Goal: Information Seeking & Learning: Find specific fact

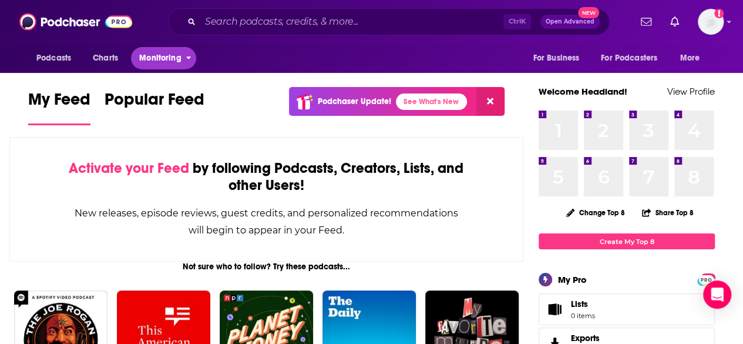
click at [167, 57] on span "Monitoring" at bounding box center [160, 58] width 42 height 16
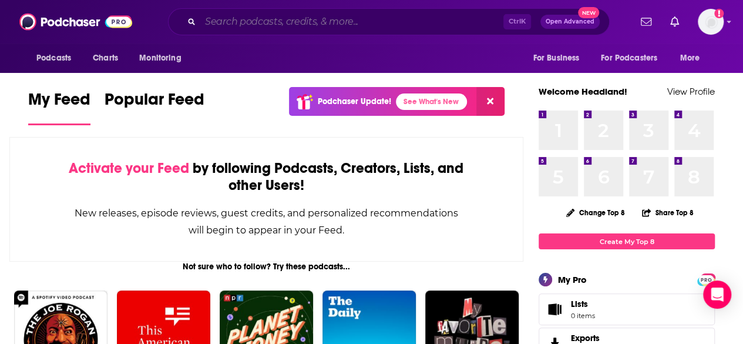
click at [309, 24] on input "Search podcasts, credits, & more..." at bounding box center [351, 21] width 303 height 19
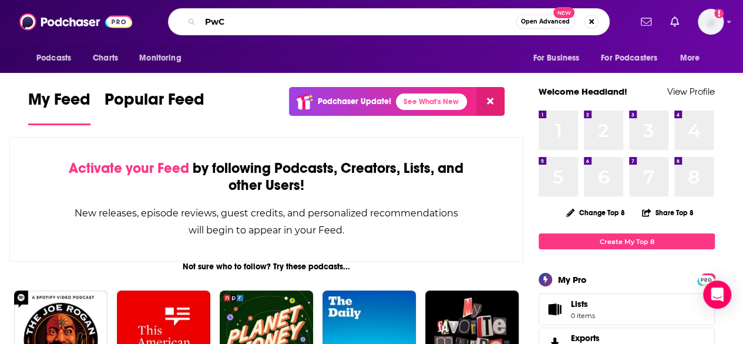
type input "PwC"
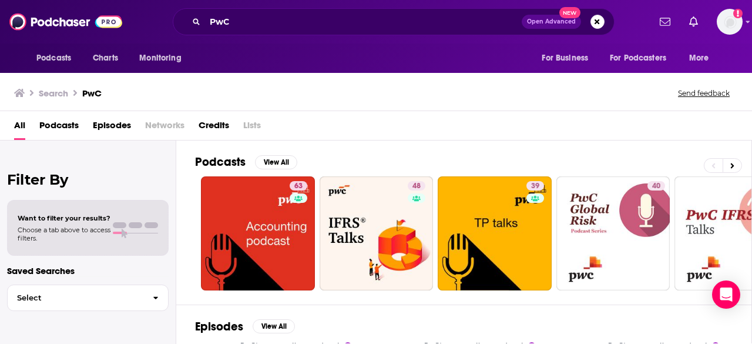
click at [47, 124] on span "Podcasts" at bounding box center [58, 128] width 39 height 24
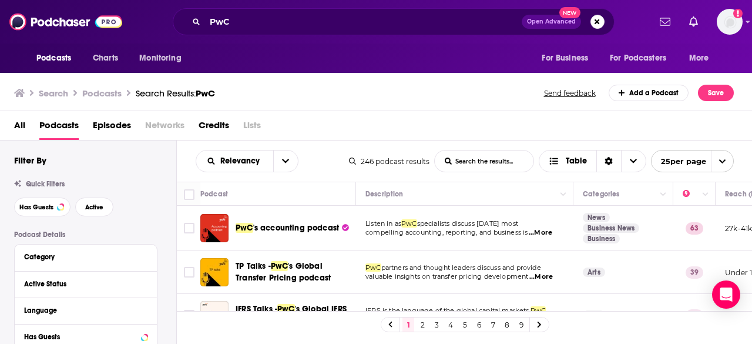
scroll to position [59, 0]
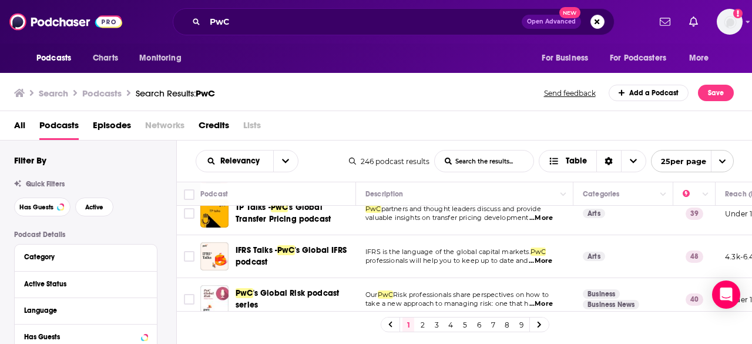
click at [222, 92] on div "Search Podcasts Search Results: PwC Send feedback Add a Podcast Save" at bounding box center [374, 93] width 720 height 16
click at [545, 19] on span "Open Advanced" at bounding box center [551, 22] width 49 height 6
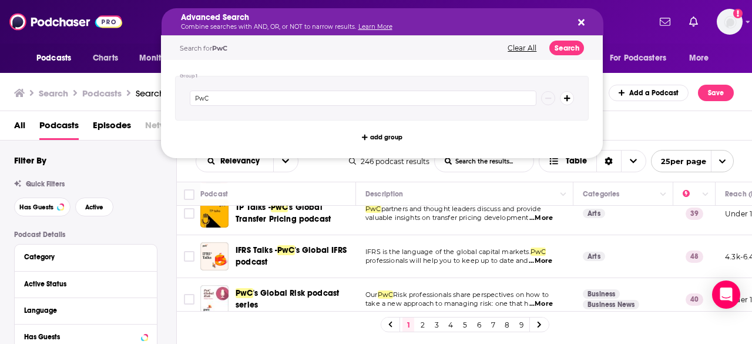
click at [565, 100] on icon "Search podcasts, credits, & more..." at bounding box center [567, 98] width 6 height 7
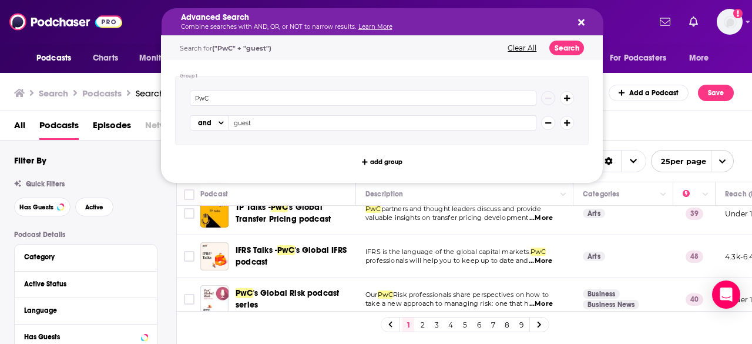
type input "guest"
click at [570, 118] on button "Search podcasts, credits, & more..." at bounding box center [567, 123] width 14 height 14
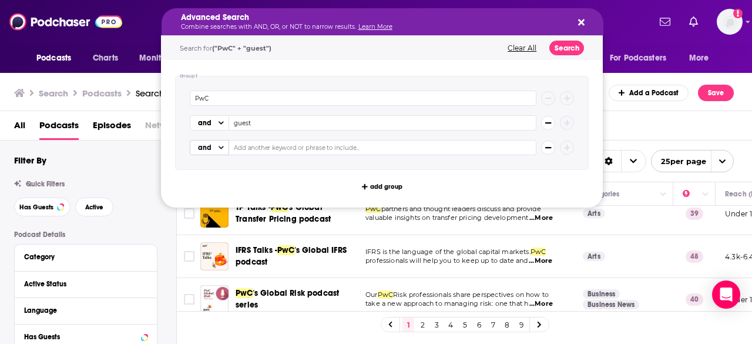
click at [222, 149] on icon "Choose View" at bounding box center [221, 148] width 5 height 6
click at [213, 186] on span "or" at bounding box center [209, 185] width 30 height 7
click at [259, 145] on input "Search podcasts, credits, & more..." at bounding box center [379, 147] width 314 height 15
type input "spokesperson"
click at [559, 43] on button "Search" at bounding box center [566, 48] width 35 height 15
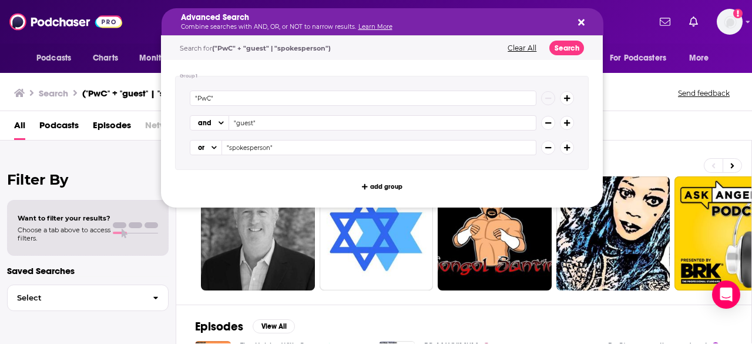
drag, startPoint x: 378, startPoint y: 15, endPoint x: 281, endPoint y: 18, distance: 97.0
click at [546, 144] on icon "Search podcasts, credits, & more..." at bounding box center [548, 147] width 6 height 7
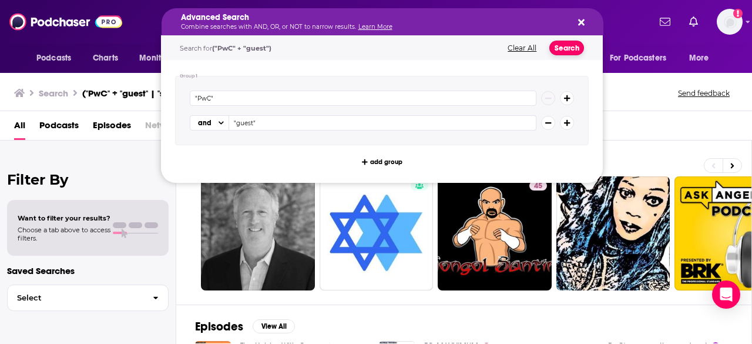
click at [562, 48] on button "Search" at bounding box center [566, 48] width 35 height 15
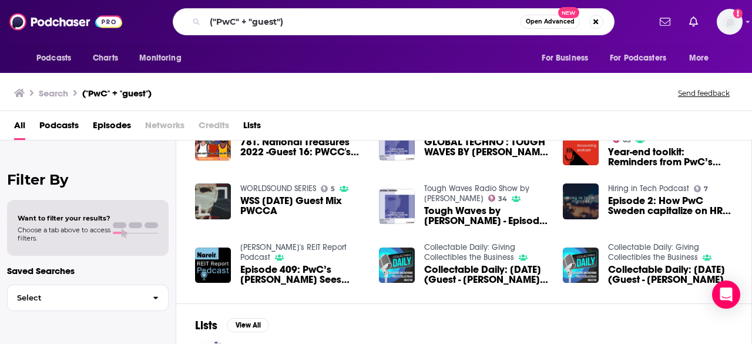
scroll to position [235, 0]
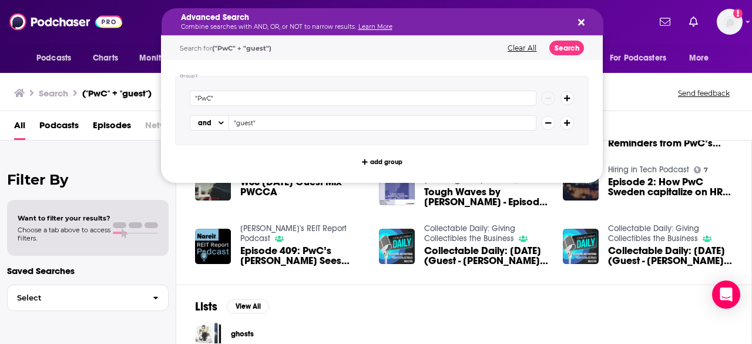
click at [542, 123] on button "Search podcasts, credits, & more..." at bounding box center [548, 123] width 14 height 14
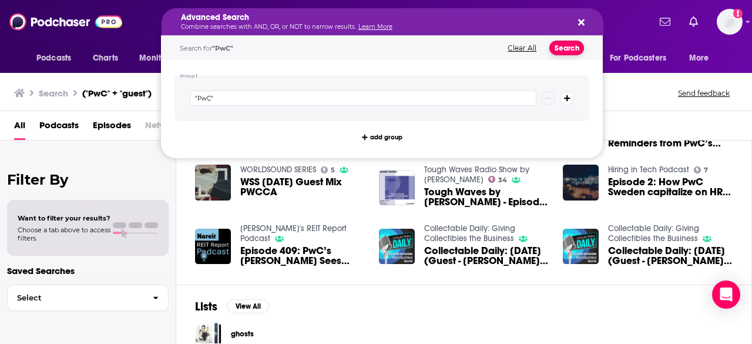
click at [566, 45] on button "Search" at bounding box center [566, 48] width 35 height 15
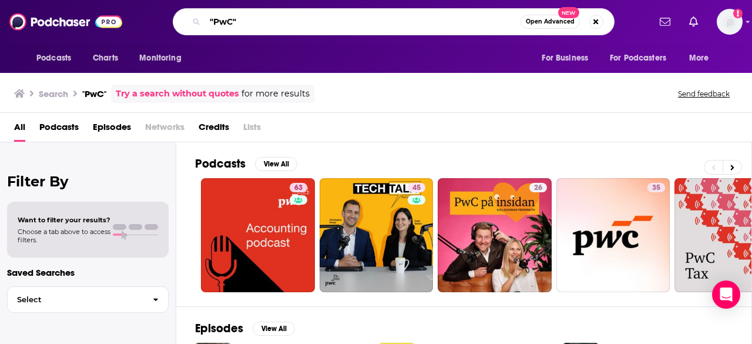
drag, startPoint x: 261, startPoint y: 24, endPoint x: 143, endPoint y: 15, distance: 118.4
click at [143, 15] on div ""PwC" Open Advanced New" at bounding box center [393, 21] width 512 height 27
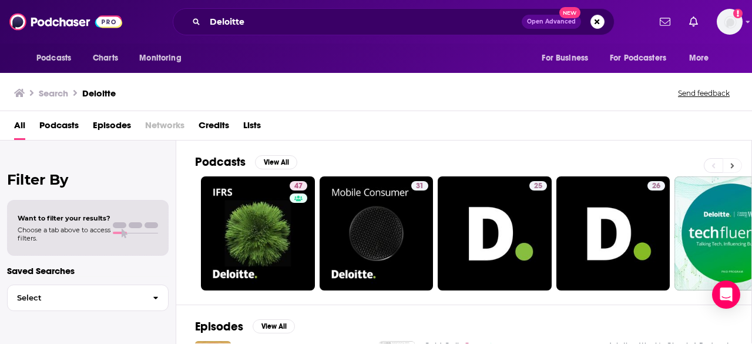
click at [731, 162] on icon at bounding box center [732, 166] width 4 height 8
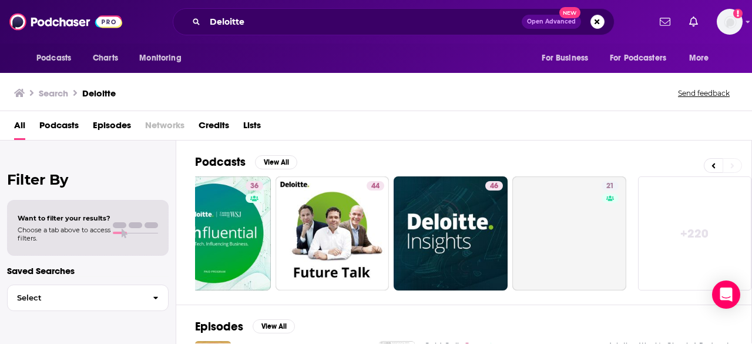
scroll to position [0, 522]
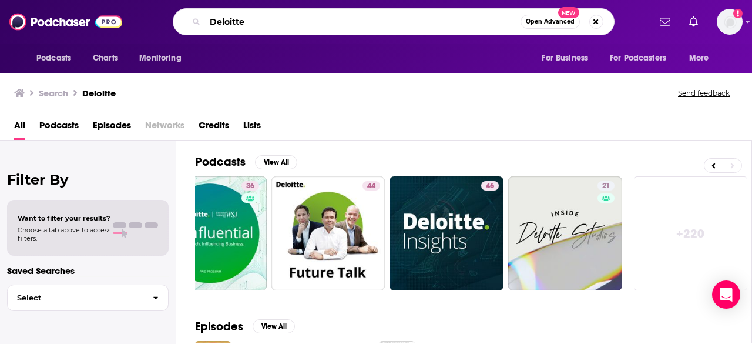
drag, startPoint x: 264, startPoint y: 19, endPoint x: 145, endPoint y: 6, distance: 120.6
click at [145, 6] on div "Podcasts Charts Monitoring Deloitte Open Advanced New For Business For Podcaste…" at bounding box center [376, 21] width 752 height 43
type input "[PERSON_NAME] & Marsal"
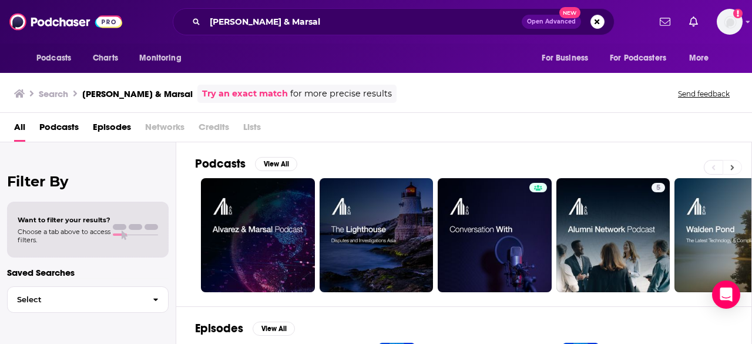
click at [730, 165] on button at bounding box center [732, 167] width 19 height 15
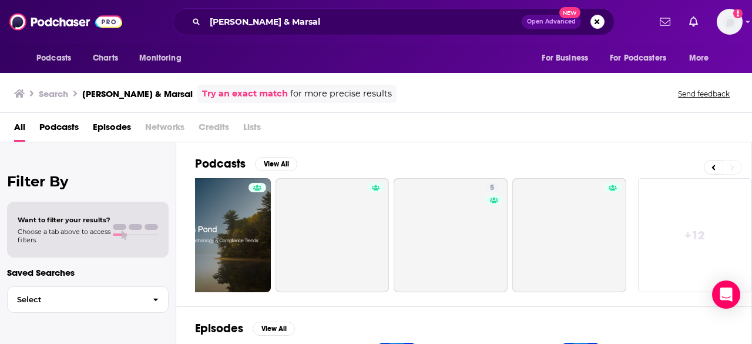
scroll to position [0, 522]
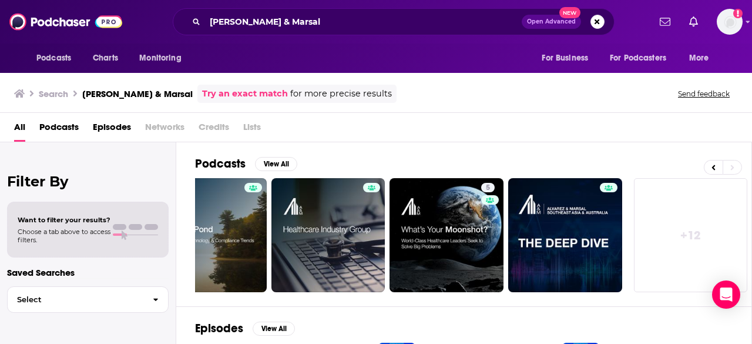
click at [704, 164] on div "Podcasts View All" at bounding box center [473, 167] width 556 height 22
click at [712, 163] on icon at bounding box center [714, 167] width 4 height 8
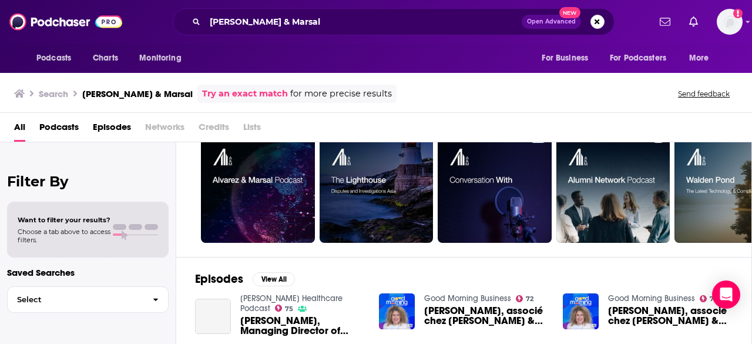
scroll to position [118, 0]
